Goal: Transaction & Acquisition: Book appointment/travel/reservation

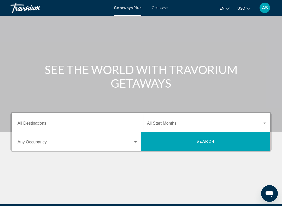
scroll to position [25, 0]
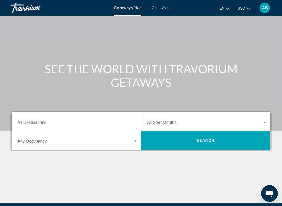
click at [167, 122] on span "Search widget" at bounding box center [205, 124] width 116 height 5
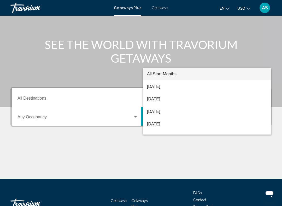
scroll to position [87, 0]
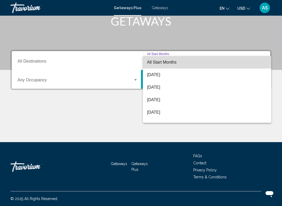
click at [210, 61] on span "All Start Months" at bounding box center [207, 62] width 120 height 13
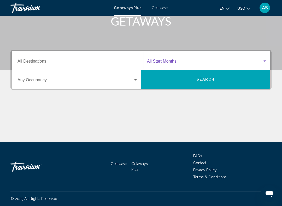
click at [126, 79] on span "Search widget" at bounding box center [76, 81] width 116 height 5
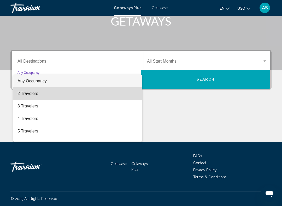
click at [123, 93] on span "2 Travelers" at bounding box center [78, 94] width 121 height 13
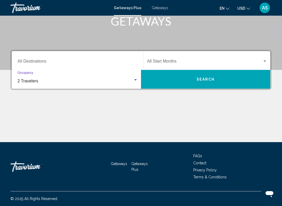
click at [197, 79] on span "Search" at bounding box center [206, 80] width 18 height 4
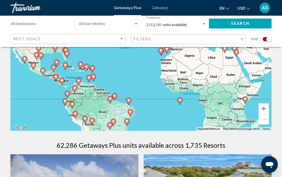
scroll to position [77, 0]
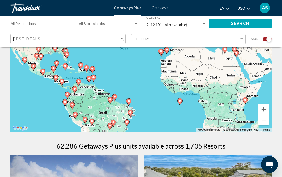
click at [22, 41] on span "Best Deals" at bounding box center [26, 39] width 27 height 4
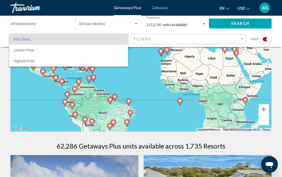
click at [197, 39] on div at bounding box center [141, 88] width 282 height 177
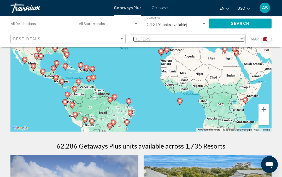
click at [229, 41] on div "Filters" at bounding box center [187, 39] width 106 height 4
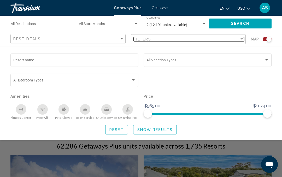
click at [235, 41] on div "Filters" at bounding box center [187, 39] width 106 height 4
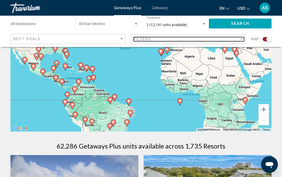
click at [241, 38] on div "Filter" at bounding box center [242, 38] width 3 height 1
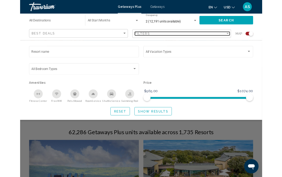
scroll to position [0, 0]
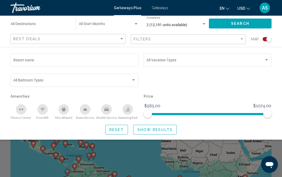
click at [165, 6] on span "Getaways" at bounding box center [160, 8] width 16 height 4
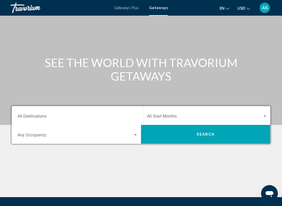
click at [29, 133] on div "Occupancy Any Occupancy" at bounding box center [78, 135] width 121 height 16
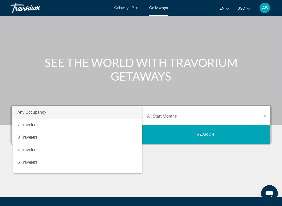
scroll to position [87, 0]
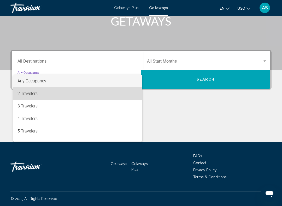
click at [22, 93] on span "2 Travelers" at bounding box center [78, 94] width 121 height 13
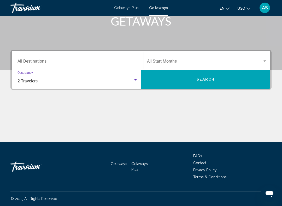
click at [251, 77] on button "Search" at bounding box center [205, 79] width 129 height 19
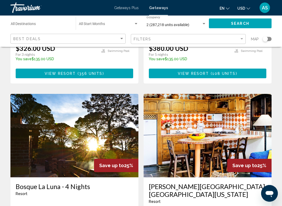
scroll to position [184, 0]
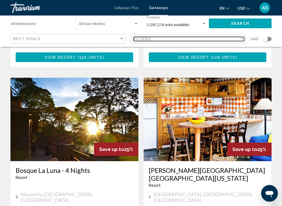
click at [241, 39] on div "Filter" at bounding box center [242, 38] width 3 height 1
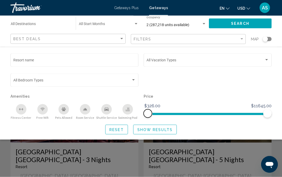
scroll to position [11, 0]
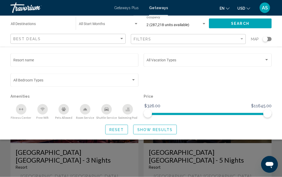
click at [240, 36] on div "Filters" at bounding box center [189, 40] width 111 height 10
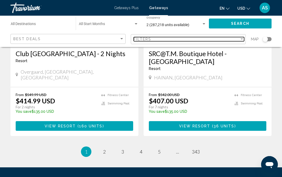
scroll to position [1039, 0]
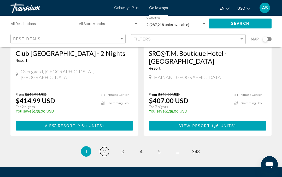
click at [107, 147] on link "page 2" at bounding box center [104, 151] width 9 height 9
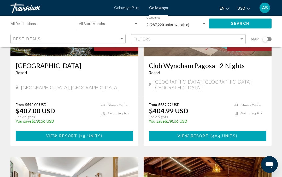
scroll to position [835, 0]
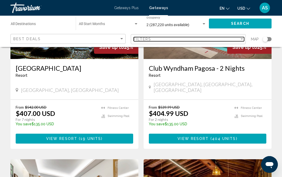
click at [239, 38] on div "Filters" at bounding box center [187, 39] width 106 height 4
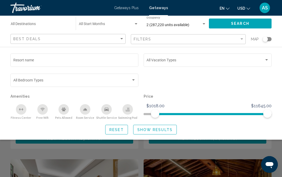
click at [165, 128] on span "Show Results" at bounding box center [154, 130] width 35 height 4
